Goal: Transaction & Acquisition: Obtain resource

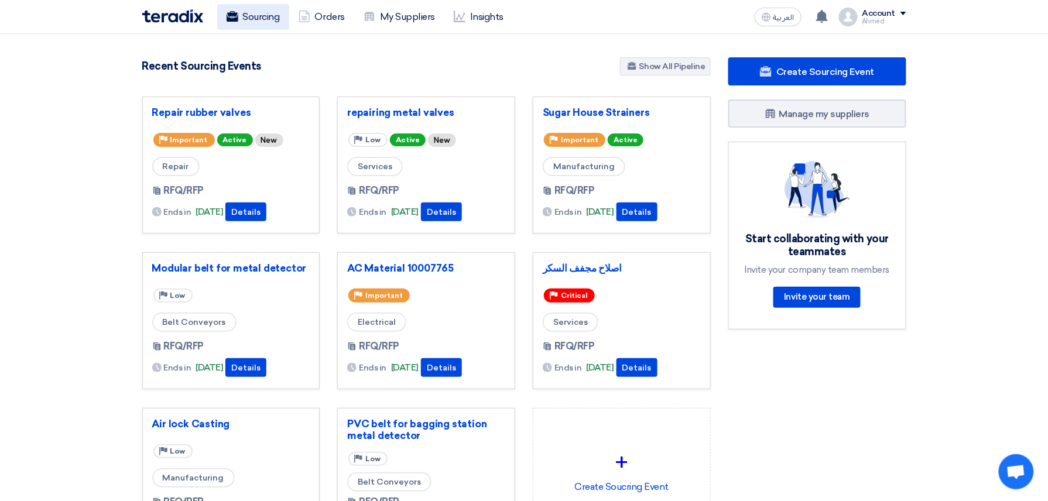
click at [274, 19] on link "Sourcing" at bounding box center [253, 17] width 72 height 26
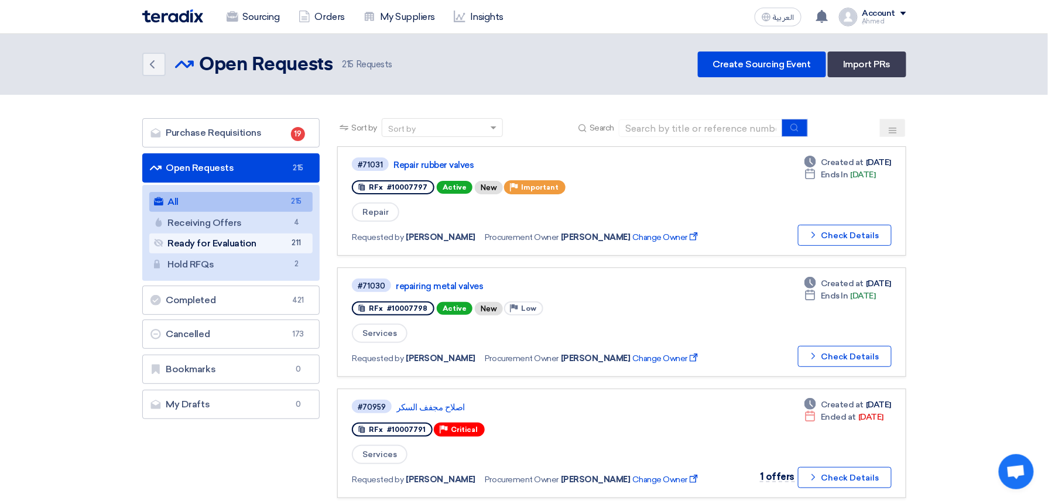
click at [260, 249] on link "Ready for Evaluation Ready for Evaluation 211" at bounding box center [231, 244] width 164 height 20
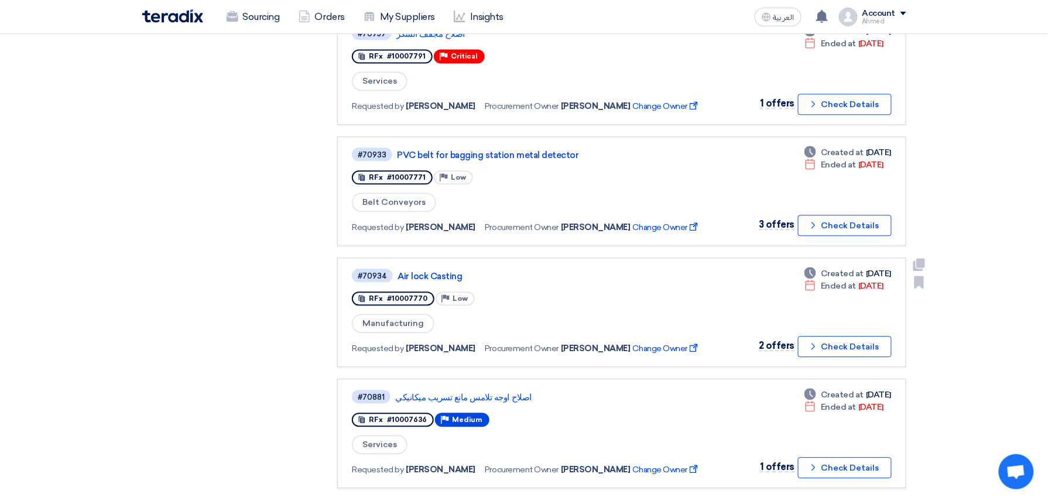
scroll to position [937, 0]
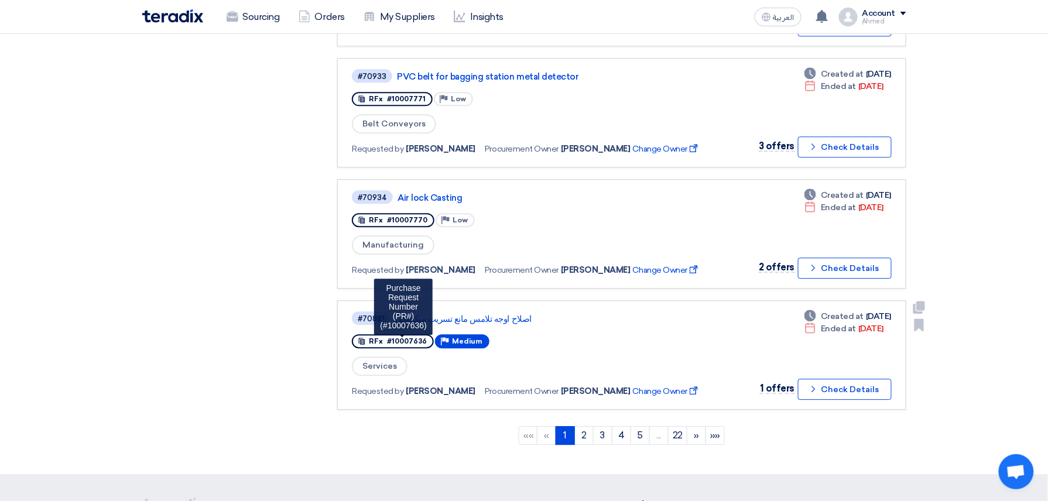
click at [411, 337] on span "#10007636" at bounding box center [407, 341] width 40 height 8
copy span "10007636"
click at [846, 379] on button "Check details Check Details" at bounding box center [845, 389] width 94 height 21
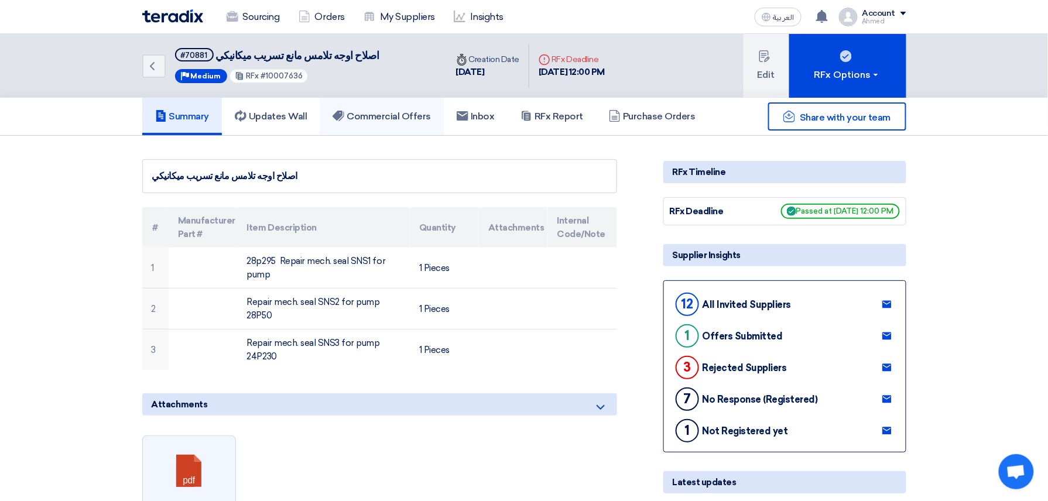
drag, startPoint x: 373, startPoint y: 117, endPoint x: 394, endPoint y: 115, distance: 20.6
click at [373, 117] on h5 "Commercial Offers" at bounding box center [382, 117] width 98 height 12
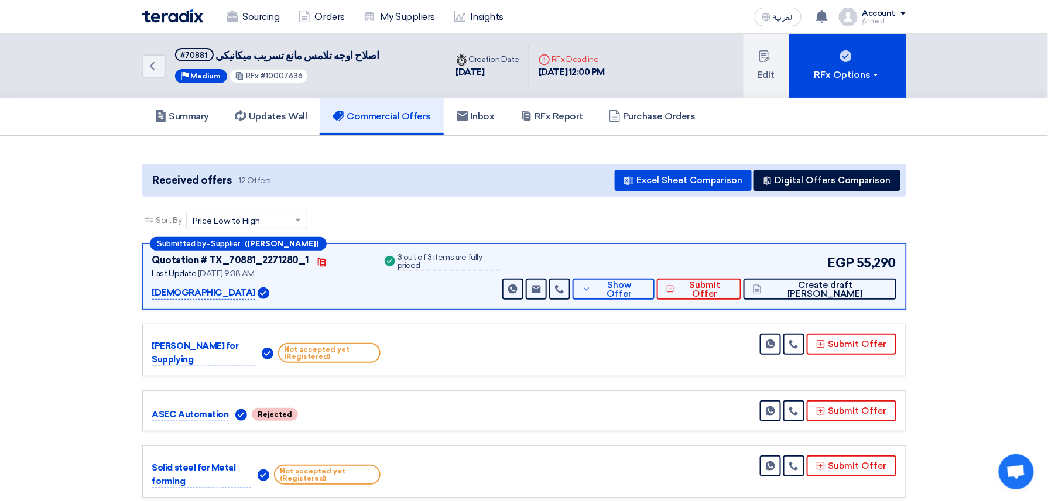
scroll to position [88, 0]
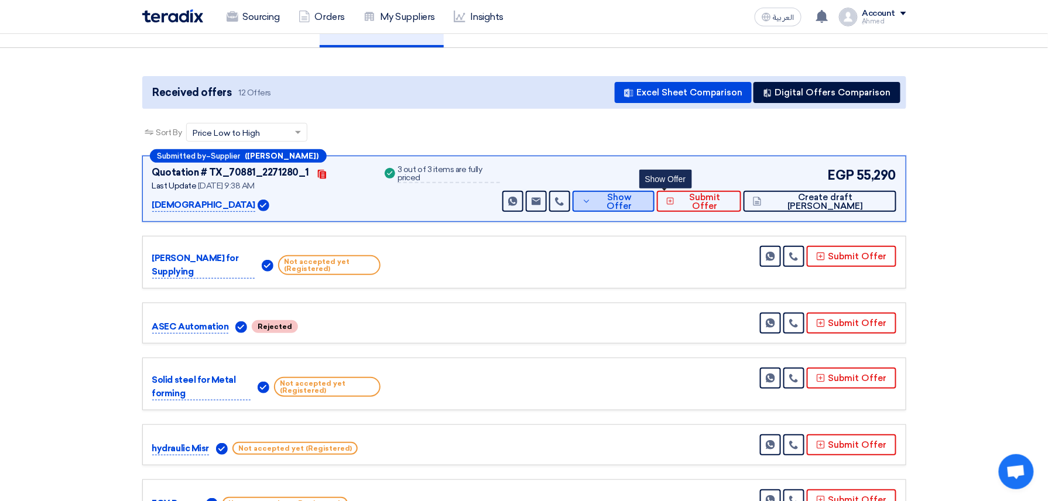
click at [645, 200] on span "Show Offer" at bounding box center [619, 202] width 51 height 18
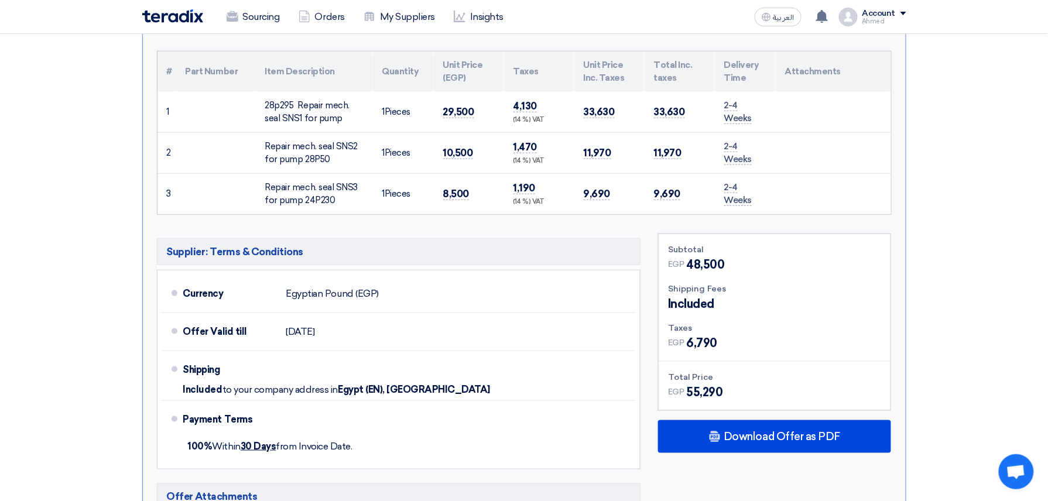
scroll to position [322, 0]
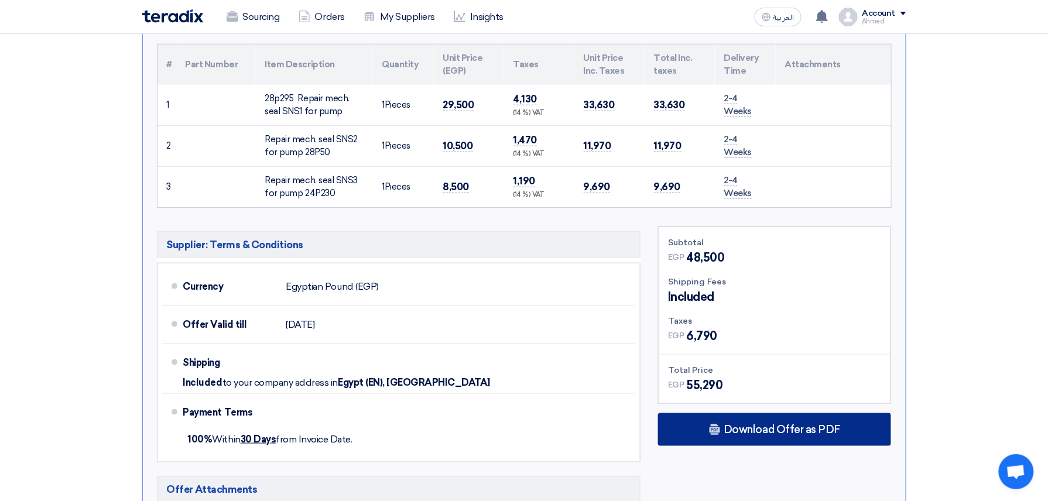
click at [778, 425] on span "Download Offer as PDF" at bounding box center [782, 430] width 117 height 11
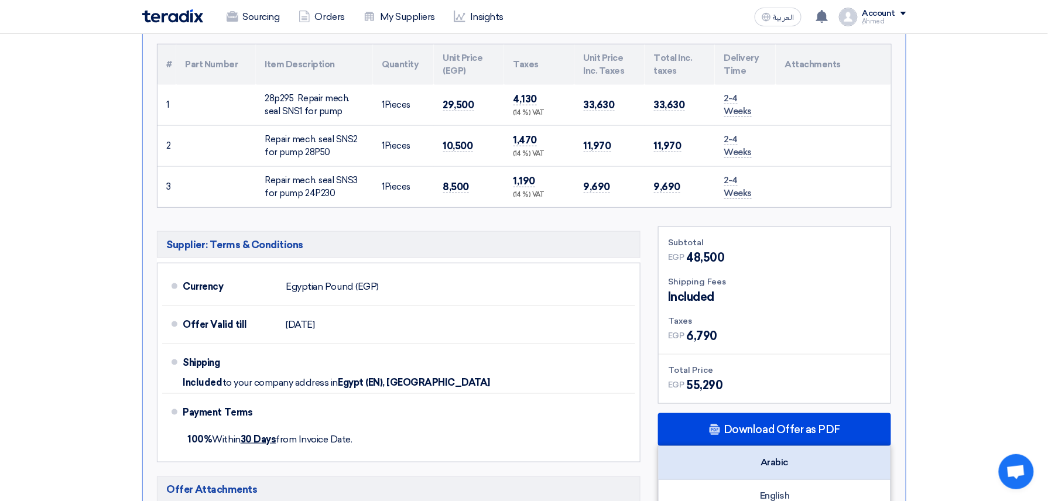
click at [739, 467] on div "Arabic" at bounding box center [775, 463] width 232 height 33
